Goal: Task Accomplishment & Management: Complete application form

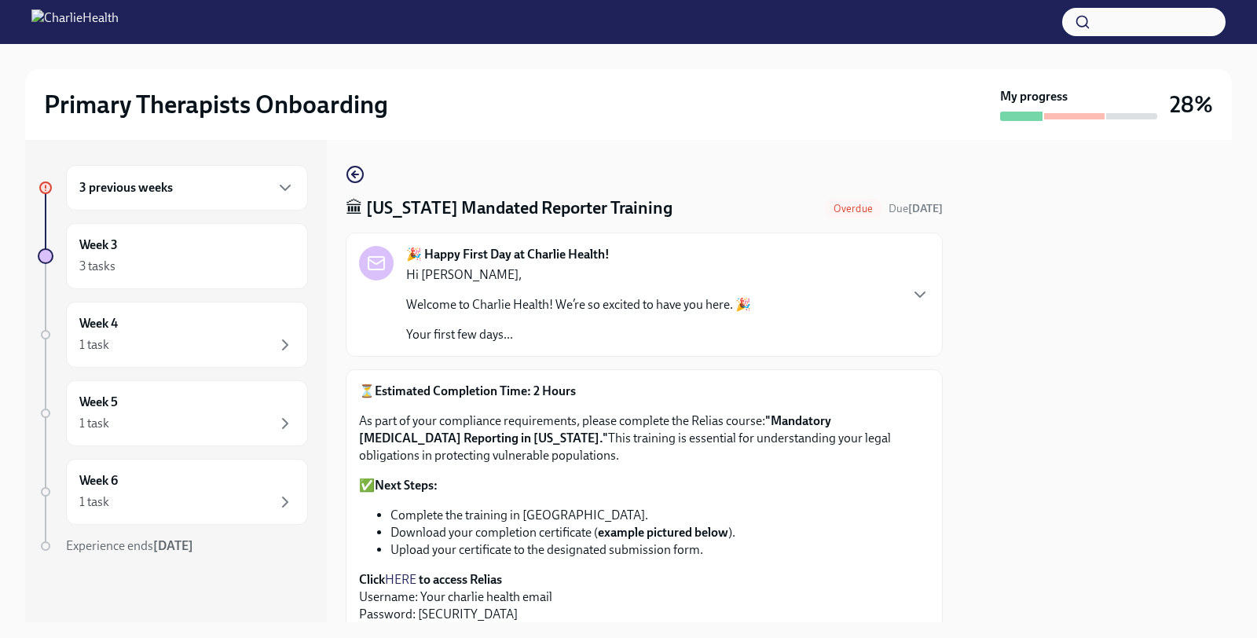
click at [138, 190] on h6 "3 previous weeks" at bounding box center [126, 187] width 94 height 17
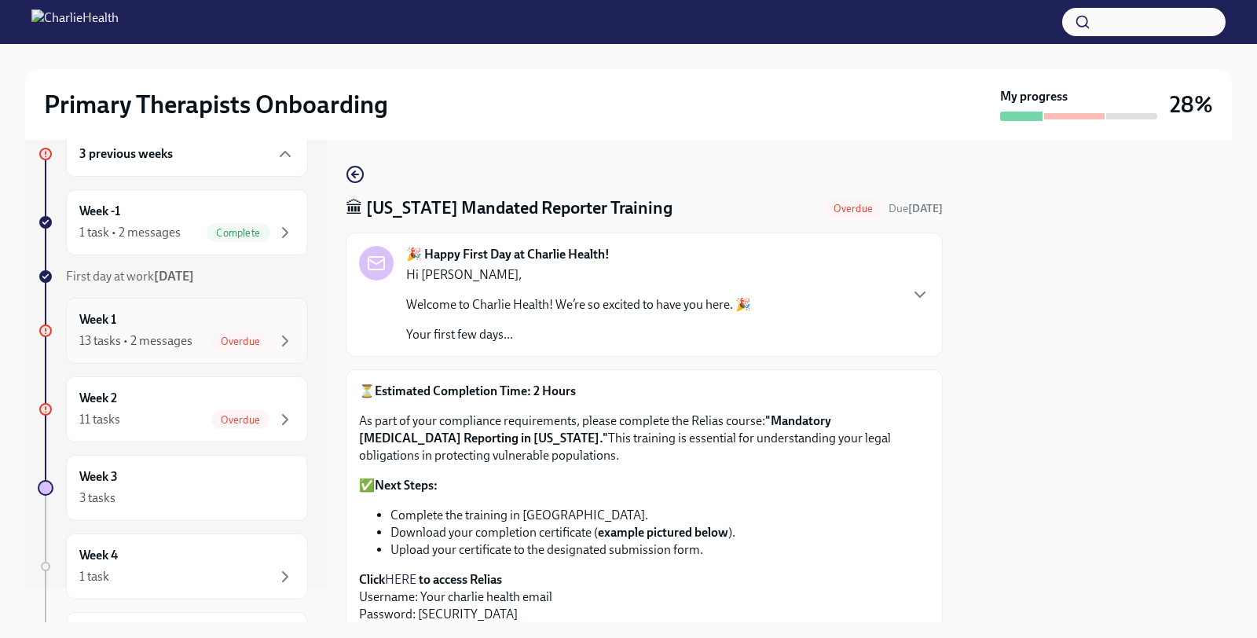
scroll to position [40, 0]
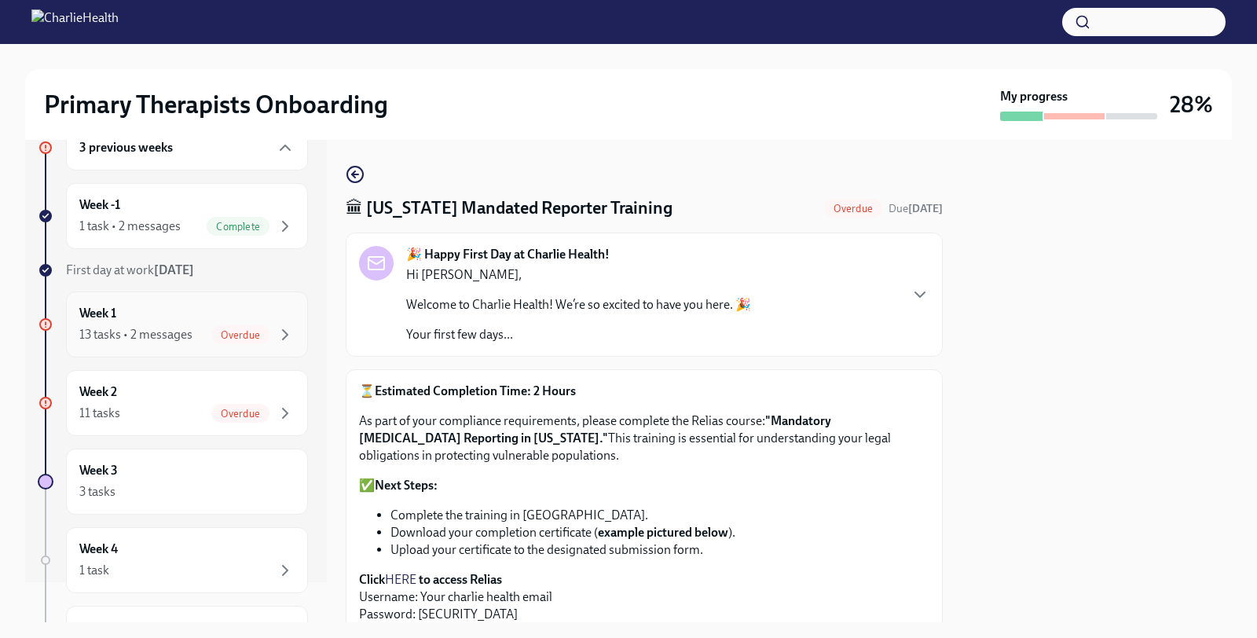
click at [190, 344] on div "Week 1 13 tasks • 2 messages Overdue" at bounding box center [187, 325] width 242 height 66
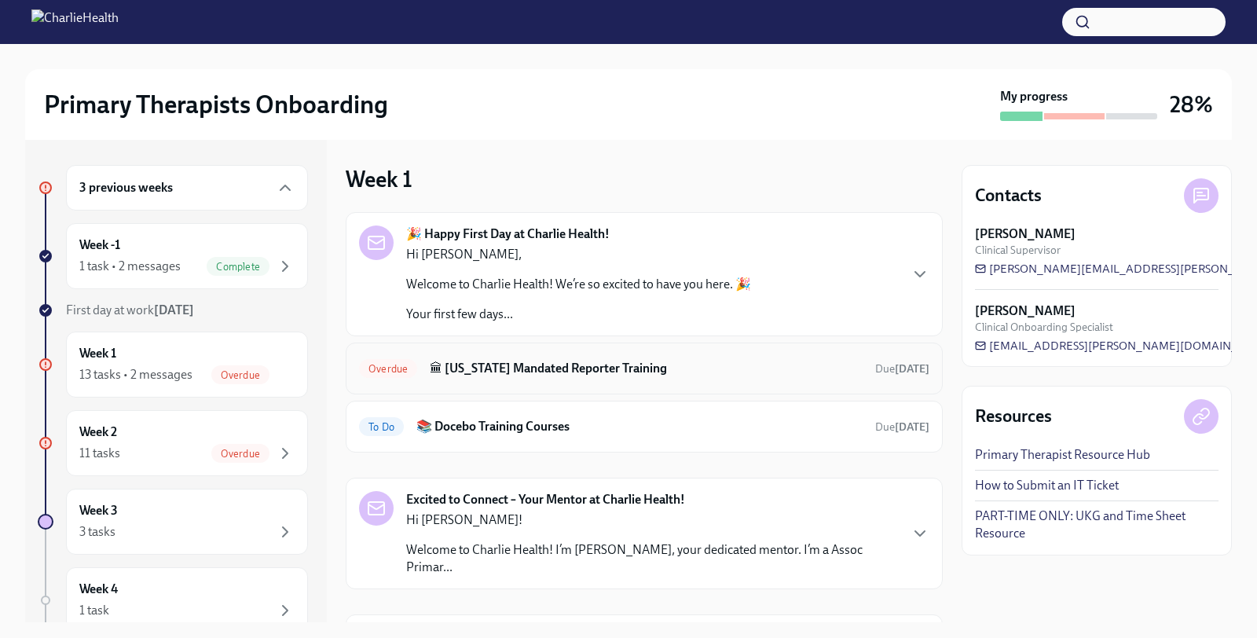
click at [484, 376] on h6 "🏛 [US_STATE] Mandated Reporter Training" at bounding box center [646, 368] width 433 height 17
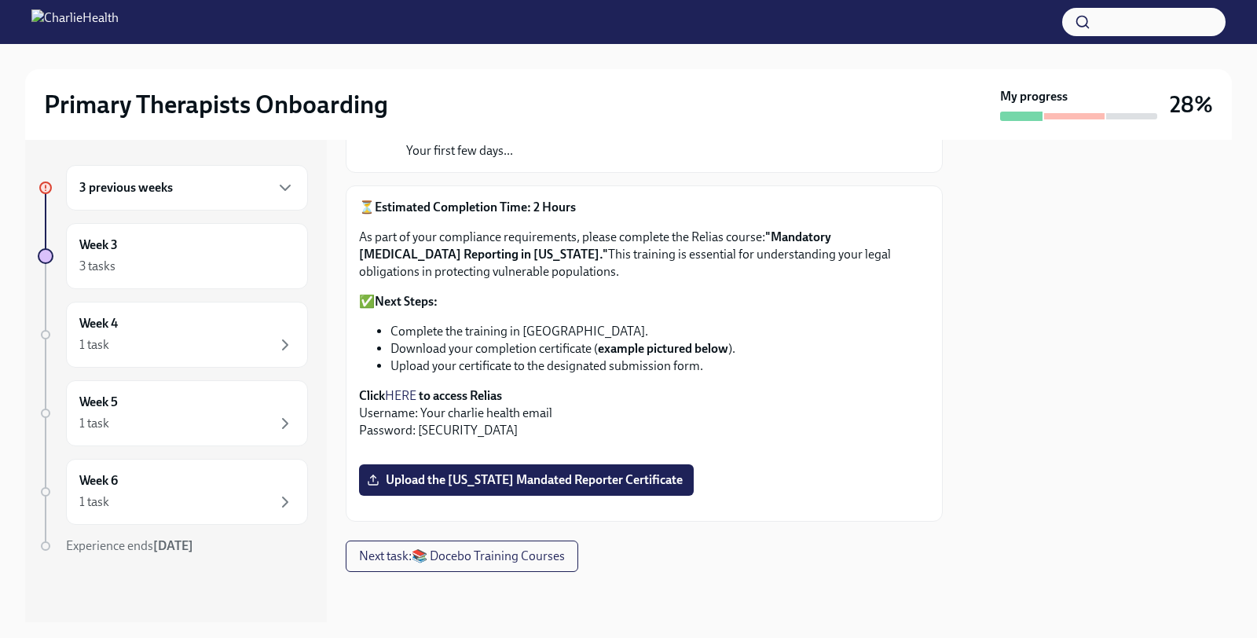
scroll to position [545, 0]
click at [533, 472] on span "Upload the [US_STATE] Mandated Reporter Certificate" at bounding box center [526, 480] width 313 height 16
click at [0, 0] on input "Upload the [US_STATE] Mandated Reporter Certificate" at bounding box center [0, 0] width 0 height 0
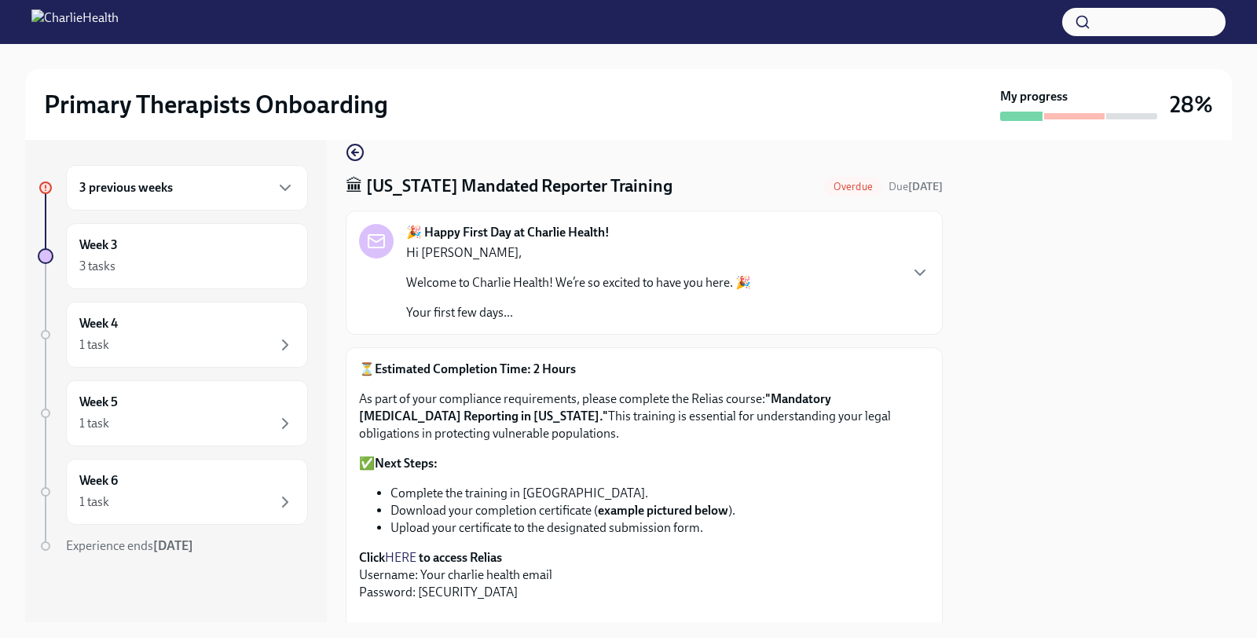
scroll to position [28, 0]
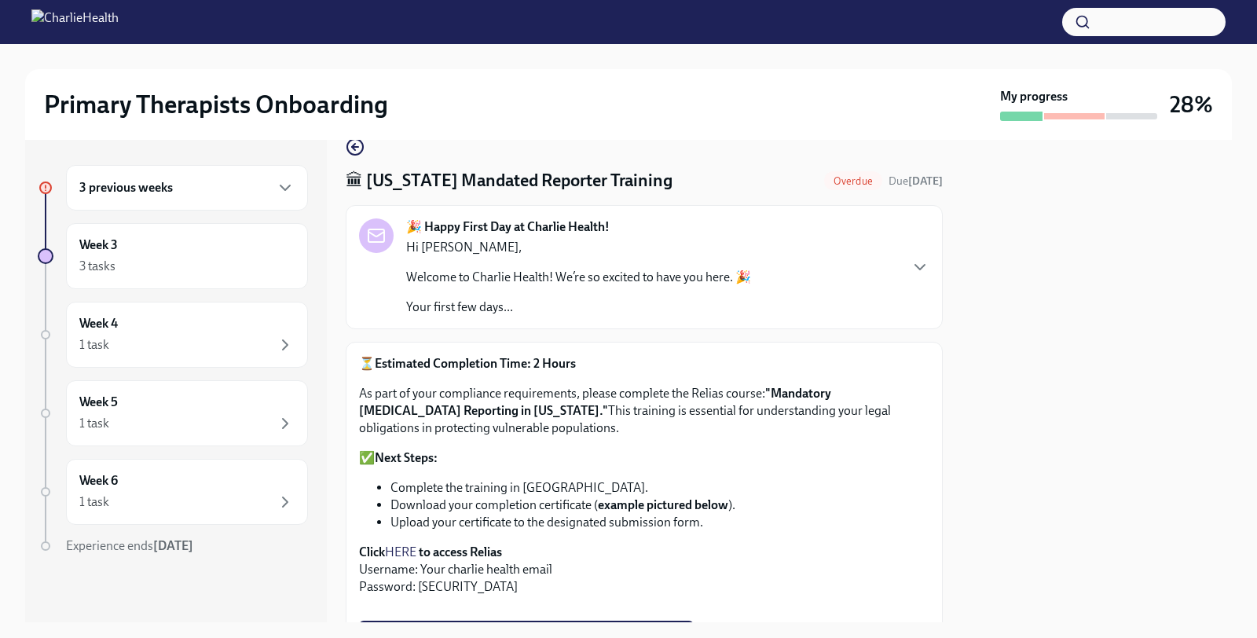
click at [831, 390] on strong ""Mandatory [MEDICAL_DATA] Reporting in [US_STATE]."" at bounding box center [595, 402] width 472 height 32
click at [111, 246] on h6 "Week 3" at bounding box center [98, 245] width 39 height 17
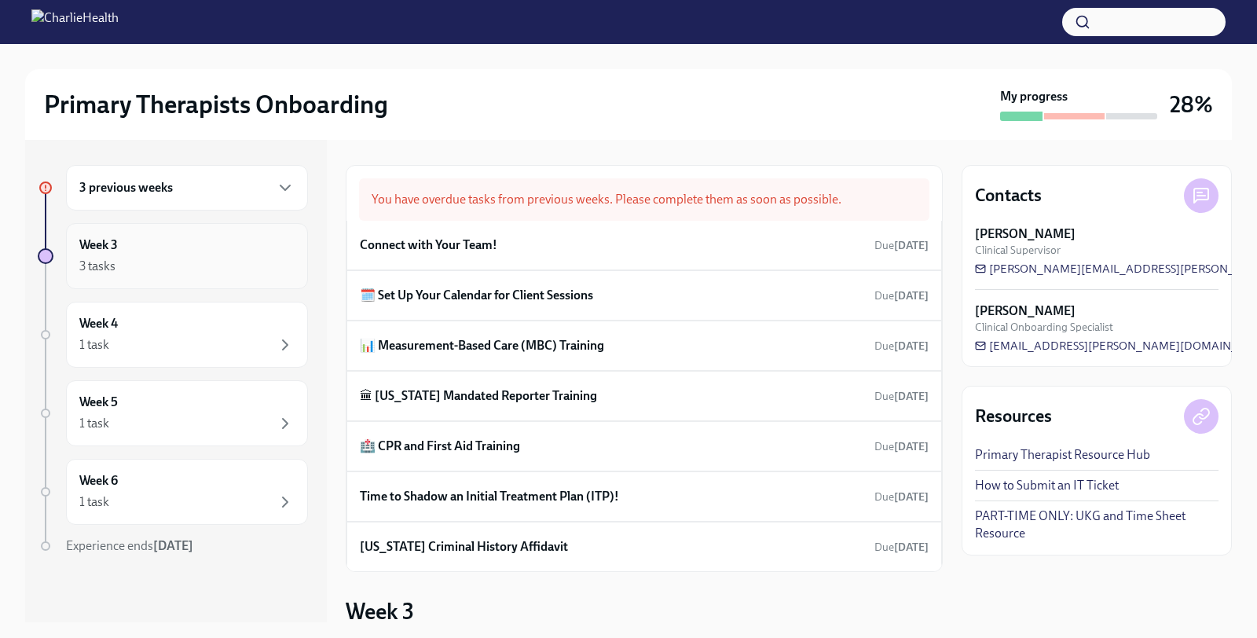
click at [114, 263] on div "3 tasks" at bounding box center [97, 266] width 36 height 17
click at [283, 189] on icon "button" at bounding box center [285, 187] width 9 height 5
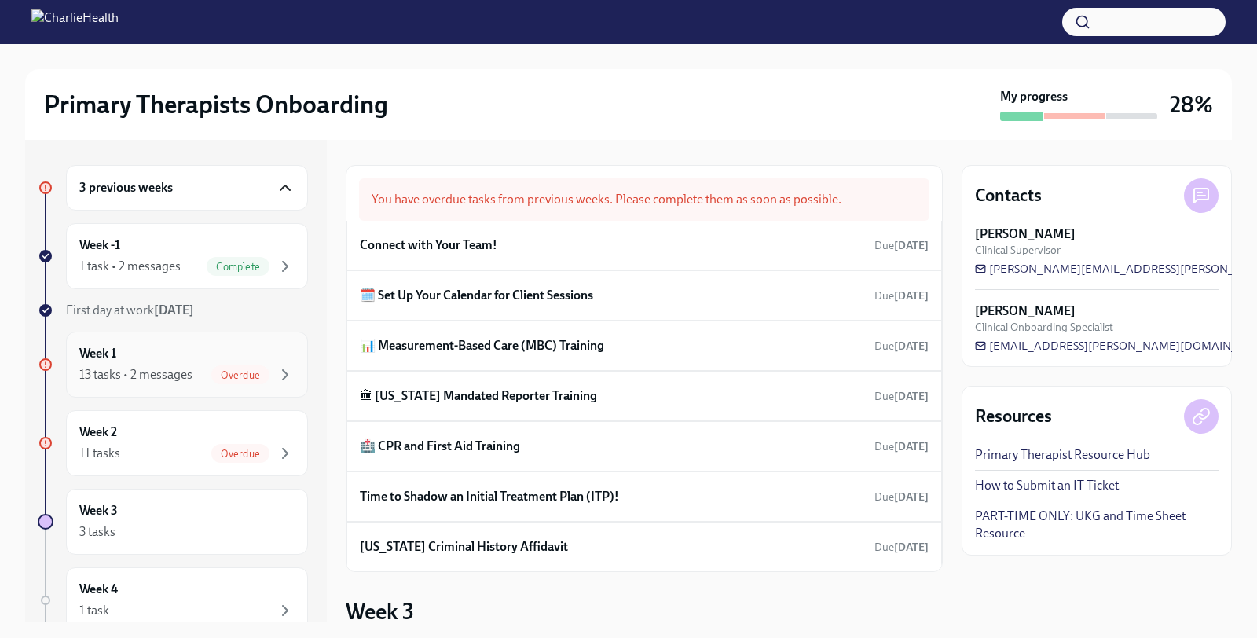
click at [238, 382] on div "Overdue" at bounding box center [240, 374] width 58 height 19
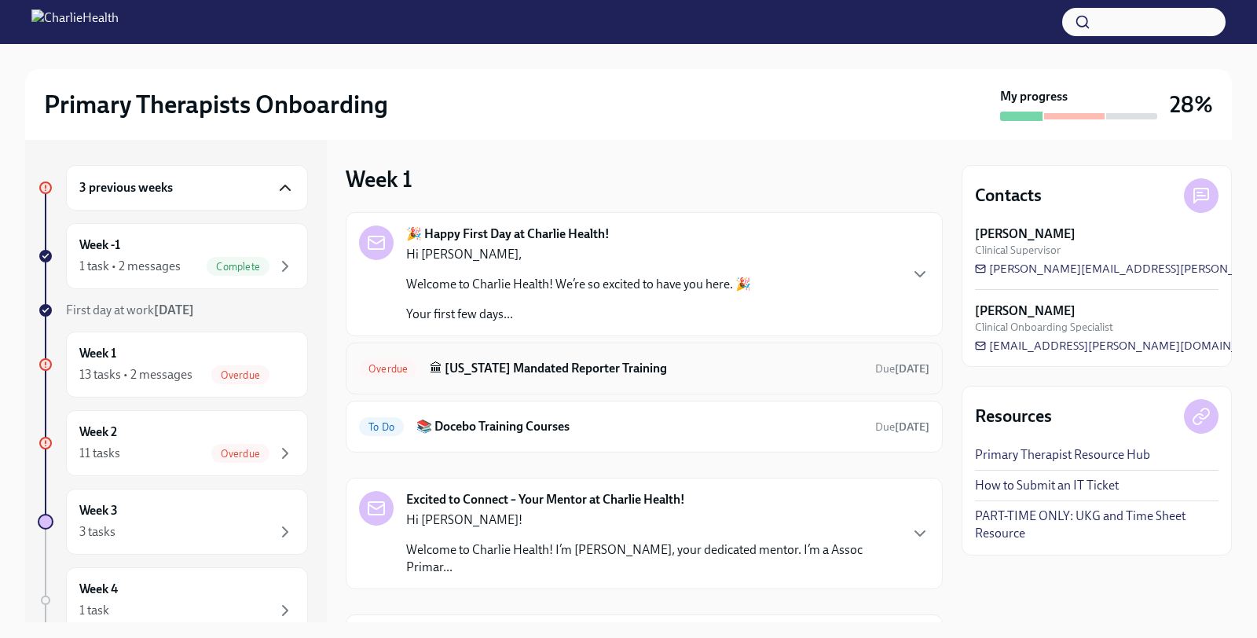
click at [611, 365] on h6 "🏛 [US_STATE] Mandated Reporter Training" at bounding box center [646, 368] width 433 height 17
click at [572, 373] on h6 "🏛 [US_STATE] Mandated Reporter Training" at bounding box center [646, 368] width 433 height 17
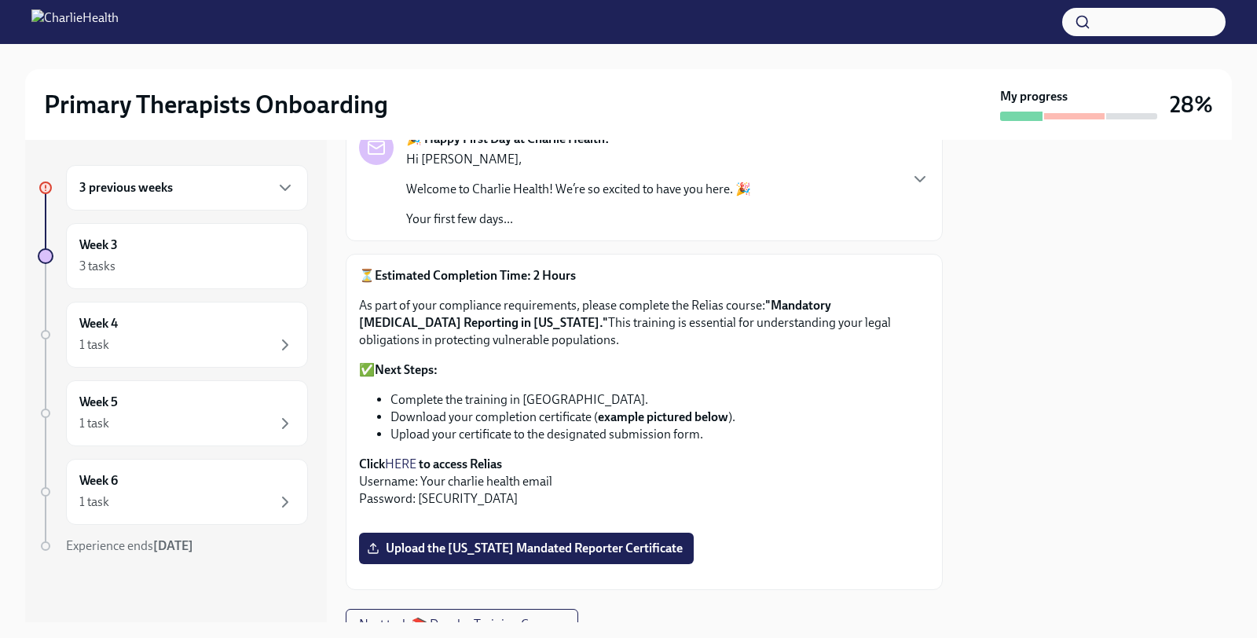
scroll to position [106, 0]
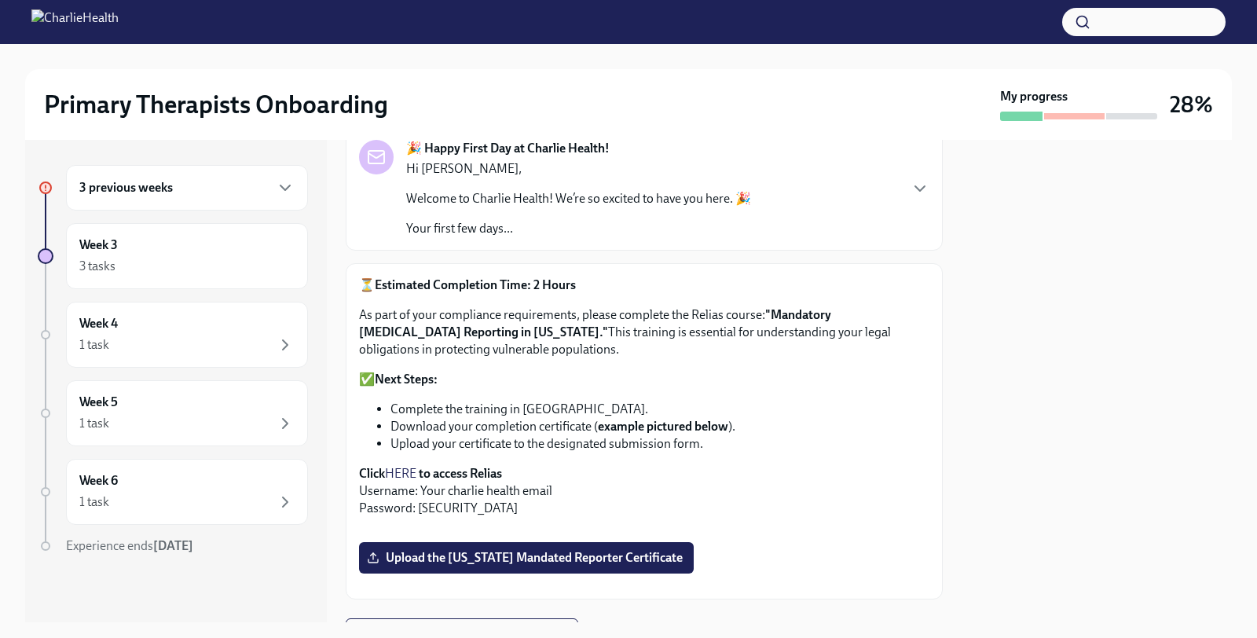
click at [121, 190] on h6 "3 previous weeks" at bounding box center [126, 187] width 94 height 17
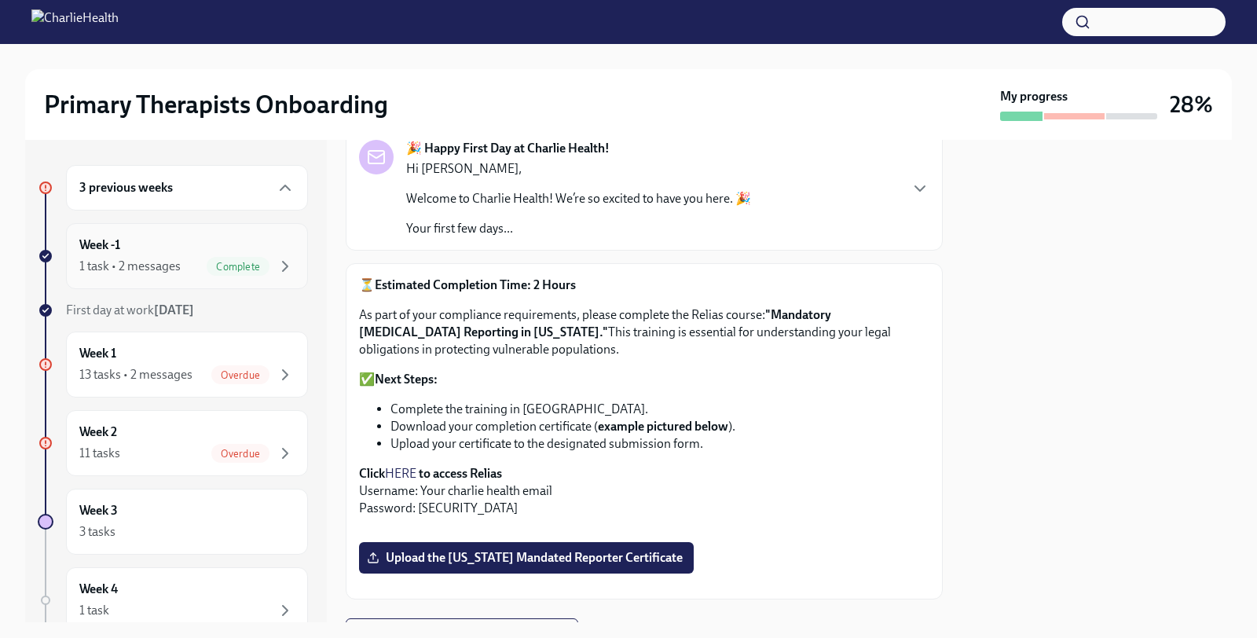
click at [262, 273] on div "Complete" at bounding box center [238, 266] width 63 height 19
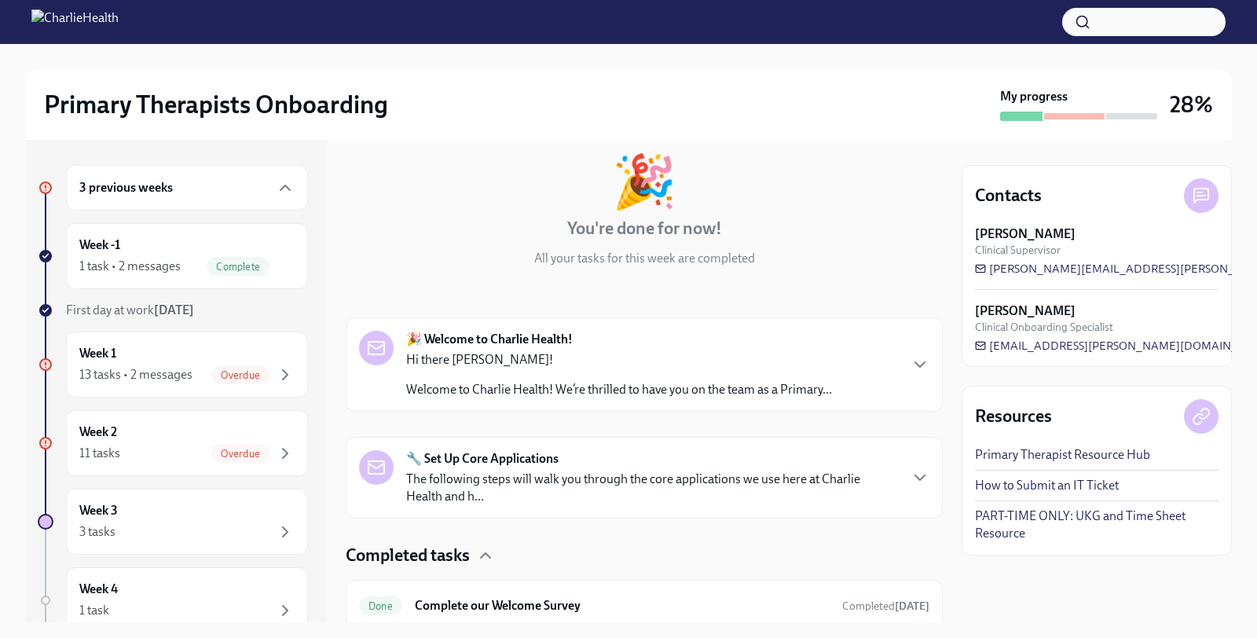
scroll to position [141, 0]
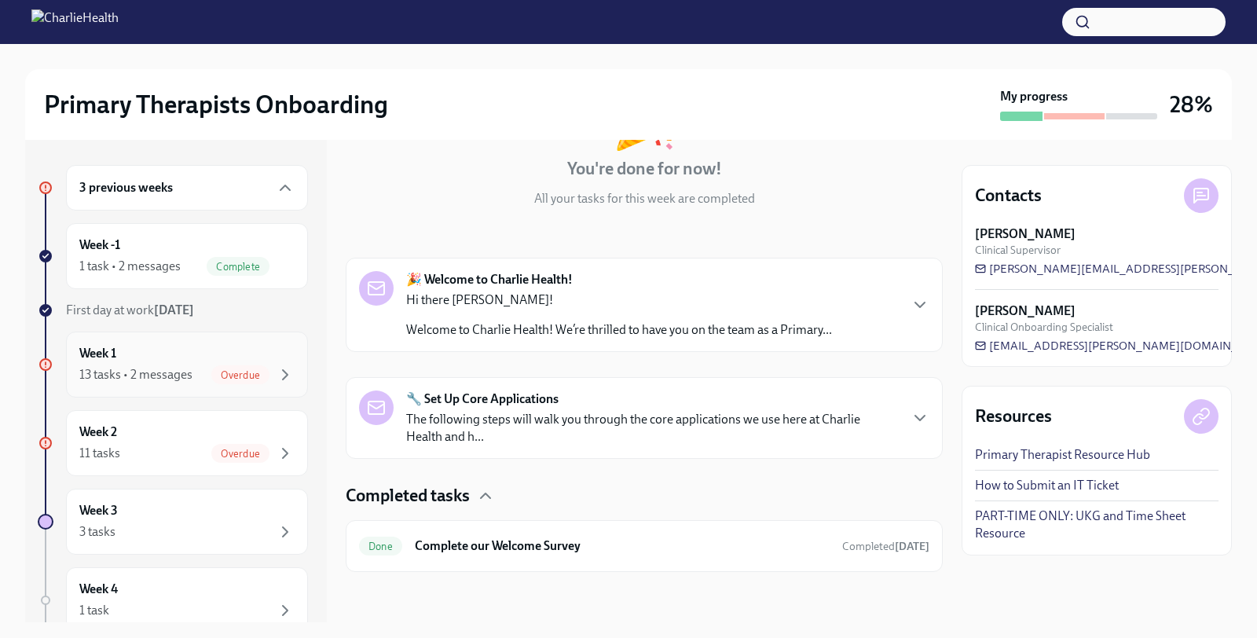
click at [182, 373] on div "13 tasks • 2 messages" at bounding box center [135, 374] width 113 height 17
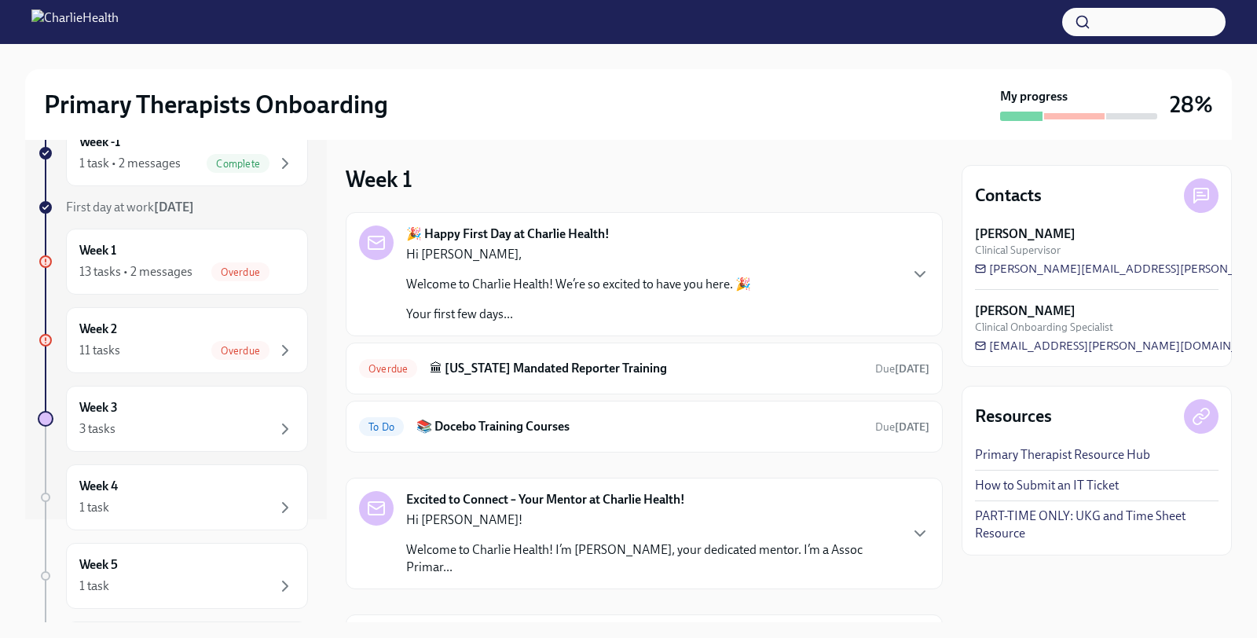
scroll to position [108, 0]
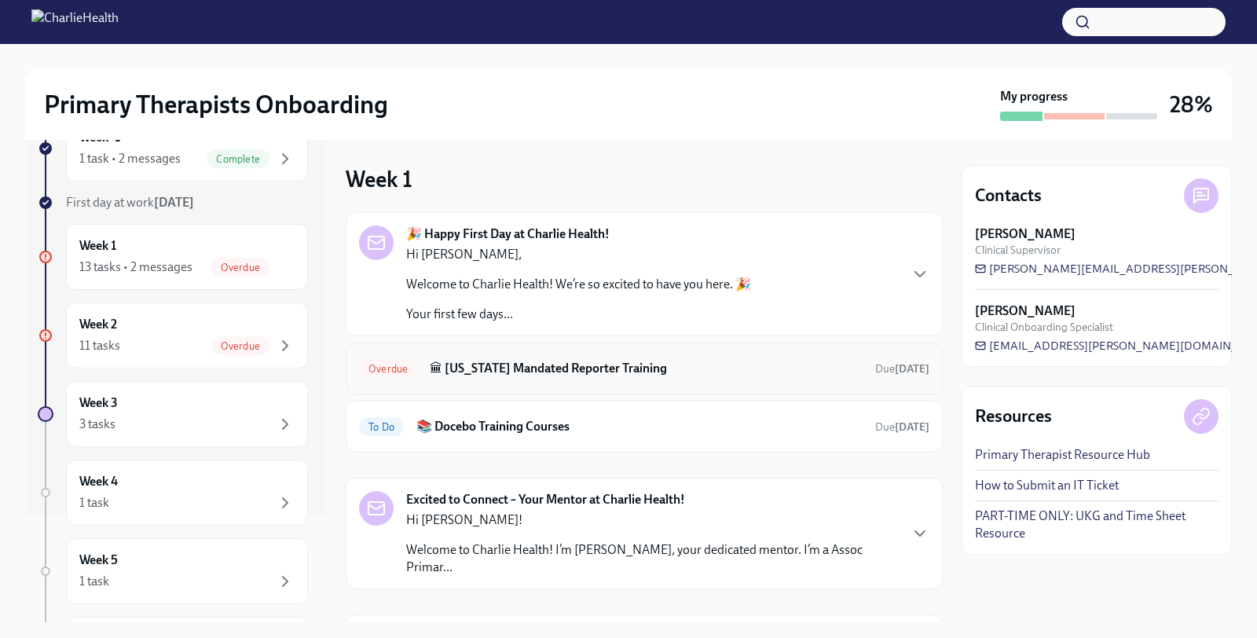
click at [492, 368] on h6 "🏛 [US_STATE] Mandated Reporter Training" at bounding box center [646, 368] width 433 height 17
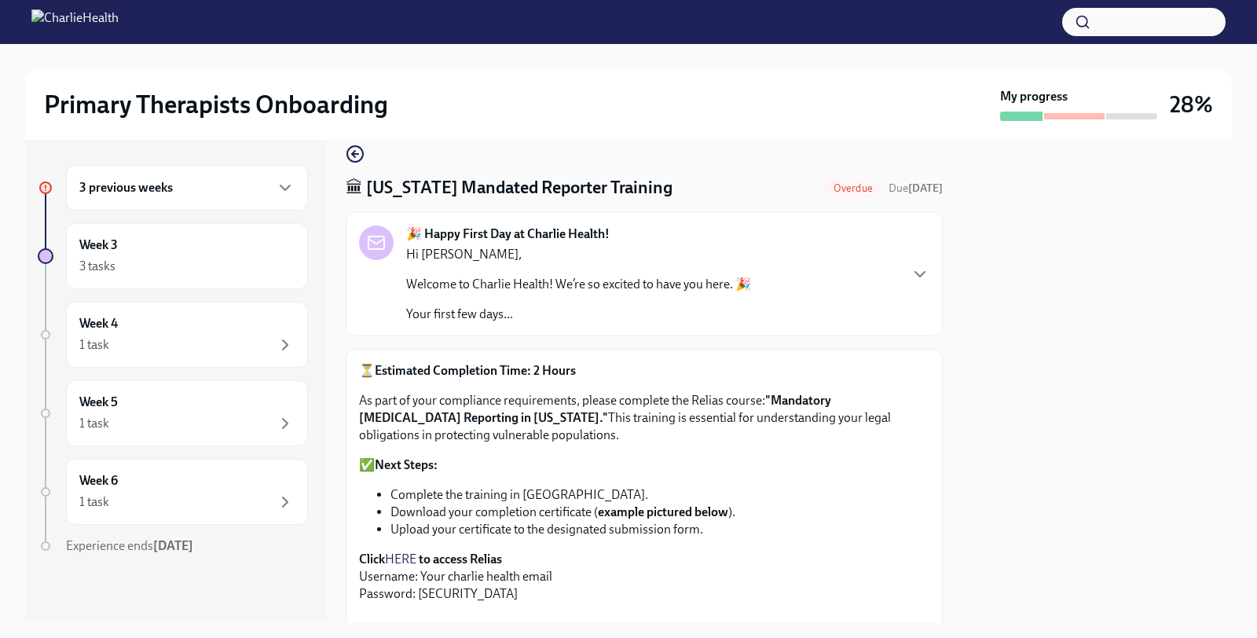
scroll to position [25, 0]
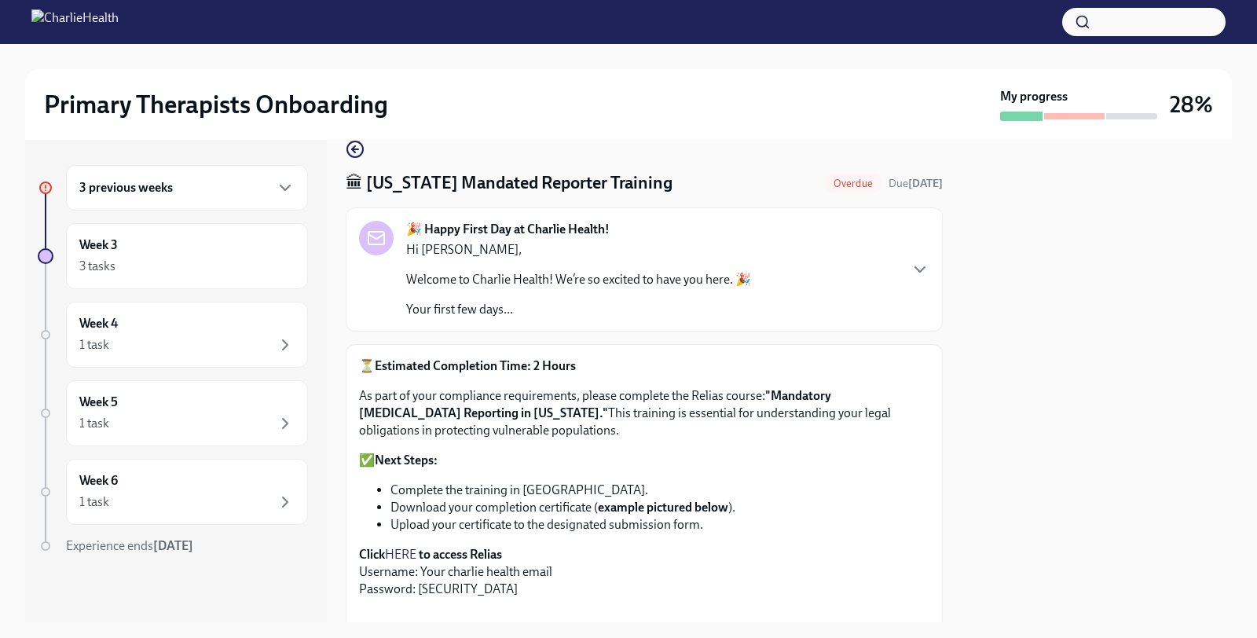
click at [831, 395] on strong ""Mandatory [MEDICAL_DATA] Reporting in [US_STATE]."" at bounding box center [595, 404] width 472 height 32
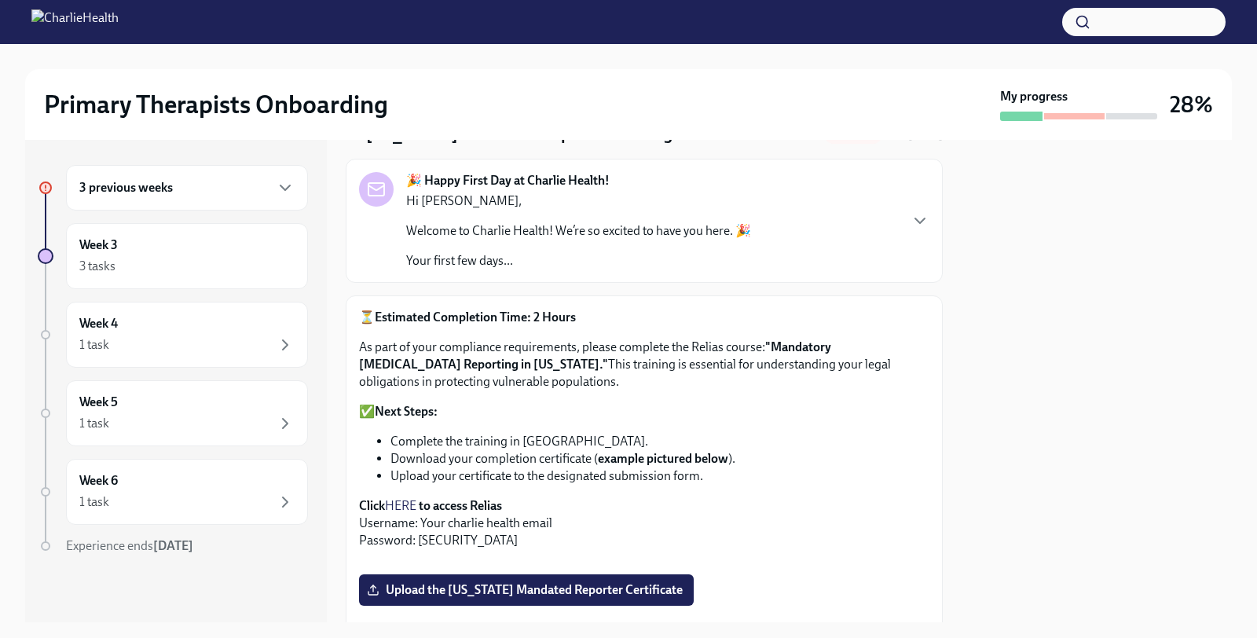
scroll to position [75, 0]
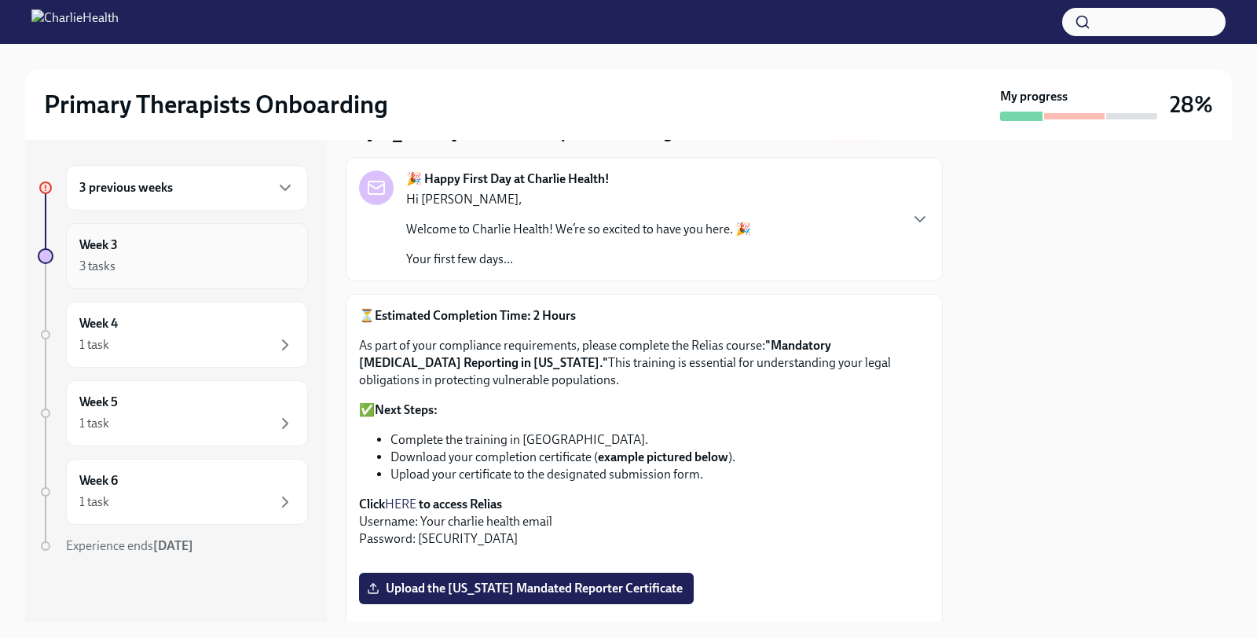
click at [254, 268] on div "3 tasks" at bounding box center [186, 266] width 215 height 19
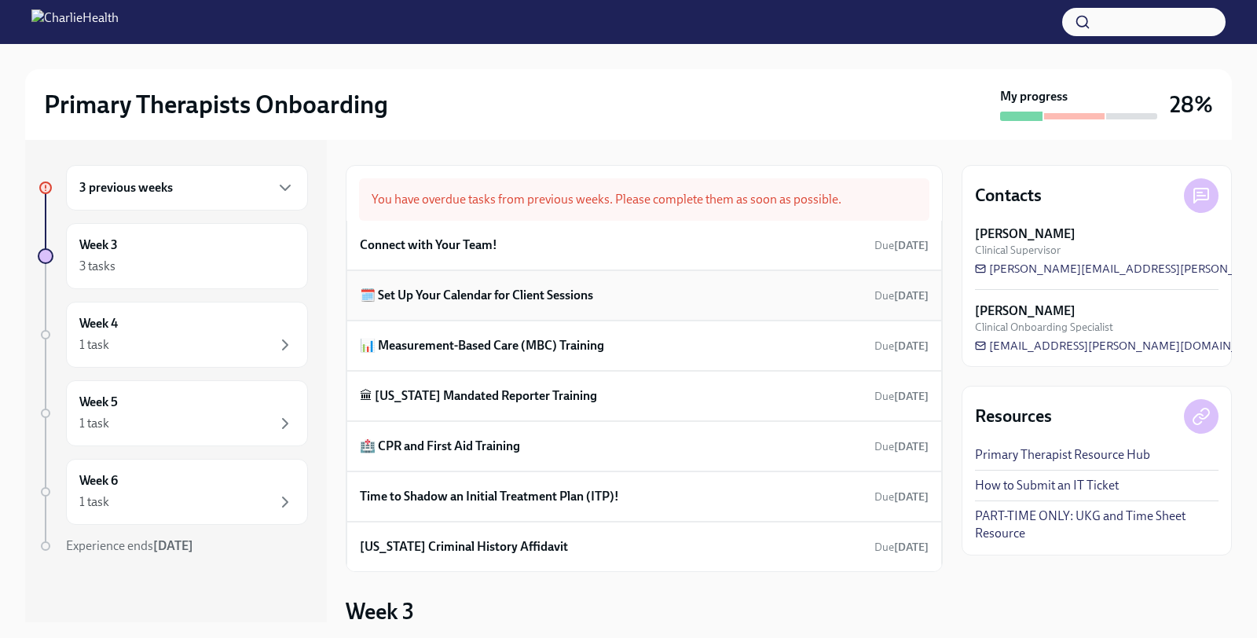
click at [448, 306] on div "🗓️ Set Up Your Calendar for Client Sessions Due [DATE]" at bounding box center [644, 296] width 569 height 24
